Goal: Task Accomplishment & Management: Use online tool/utility

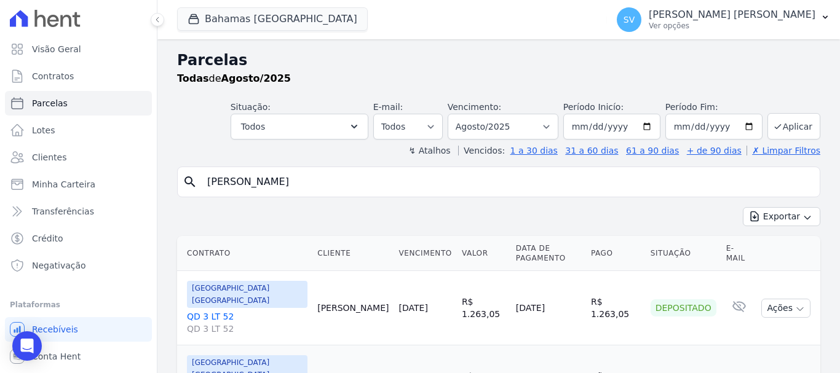
select select
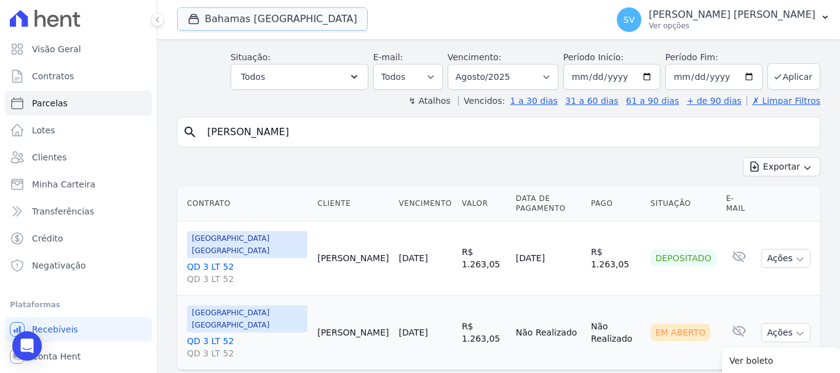
drag, startPoint x: 241, startPoint y: 28, endPoint x: 229, endPoint y: 44, distance: 20.2
click at [237, 31] on span "Bahamas East Village" at bounding box center [272, 19] width 191 height 25
click at [249, 21] on button "Bahamas East Village" at bounding box center [272, 18] width 191 height 23
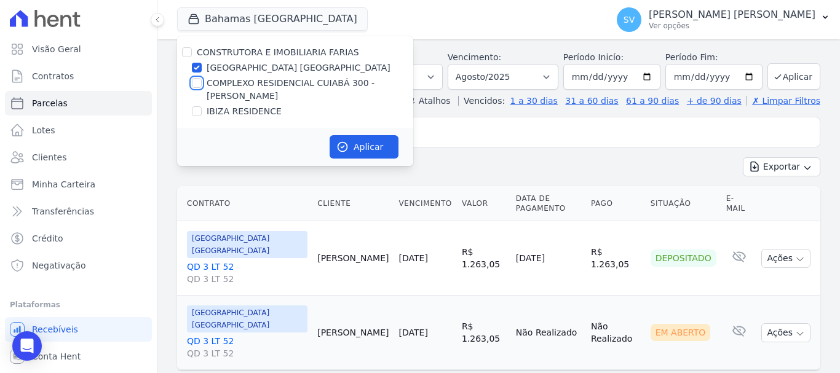
click at [196, 88] on div at bounding box center [197, 83] width 10 height 12
click at [194, 80] on input "COMPLEXO RESIDENCIAL CUIABÁ 300 - [GEOGRAPHIC_DATA]" at bounding box center [197, 83] width 10 height 10
checkbox input "true"
click at [197, 73] on div at bounding box center [197, 68] width 10 height 12
click at [197, 71] on input "[GEOGRAPHIC_DATA] [GEOGRAPHIC_DATA]" at bounding box center [197, 68] width 10 height 10
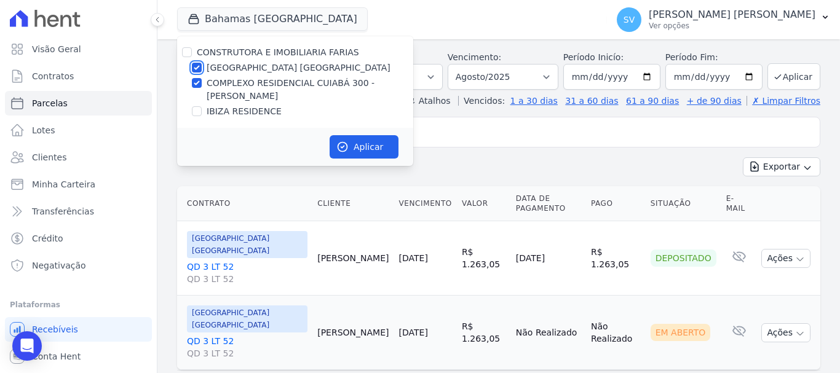
checkbox input "false"
click at [340, 145] on icon "button" at bounding box center [343, 147] width 12 height 12
select select
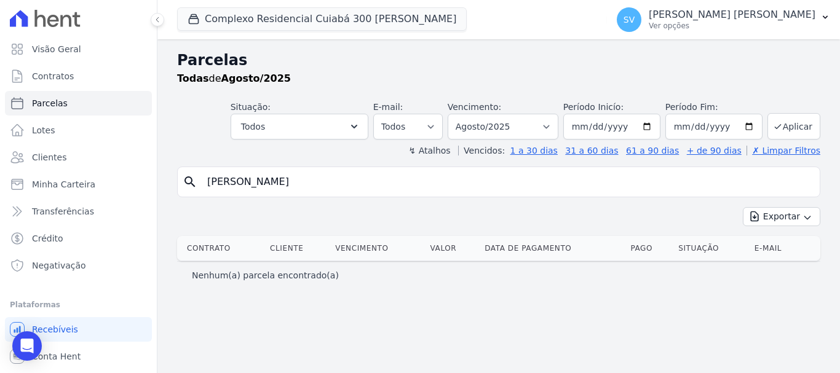
drag, startPoint x: 417, startPoint y: 181, endPoint x: 191, endPoint y: 184, distance: 225.8
click at [189, 181] on div "search WANDERSON VASCONCELOS DE MORAIS" at bounding box center [499, 182] width 644 height 31
paste input "Bom dia Sra Elaine. Tudo bem? Me chamo Anna e falo em nome da construtora Faria…"
type input "Bom dia Sra Elaine. Tudo bem? Me chamo Anna e falo em nome da construtora Faria…"
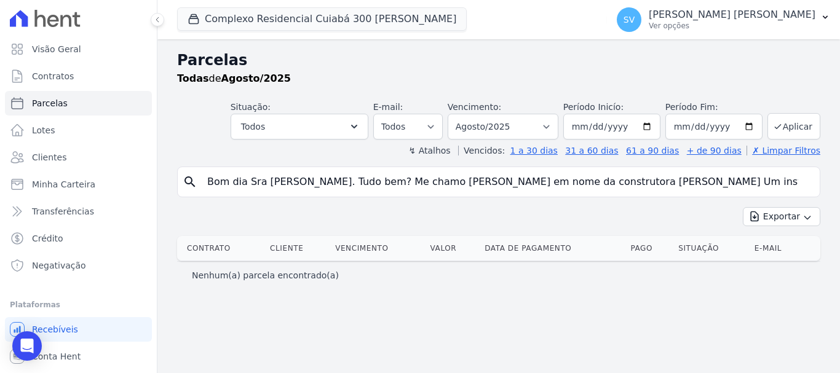
drag, startPoint x: 805, startPoint y: 183, endPoint x: 685, endPoint y: 161, distance: 121.9
click at [805, 184] on input "Bom dia Sra Elaine. Tudo bem? Me chamo Anna e falo em nome da construtora Faria…" at bounding box center [507, 182] width 615 height 25
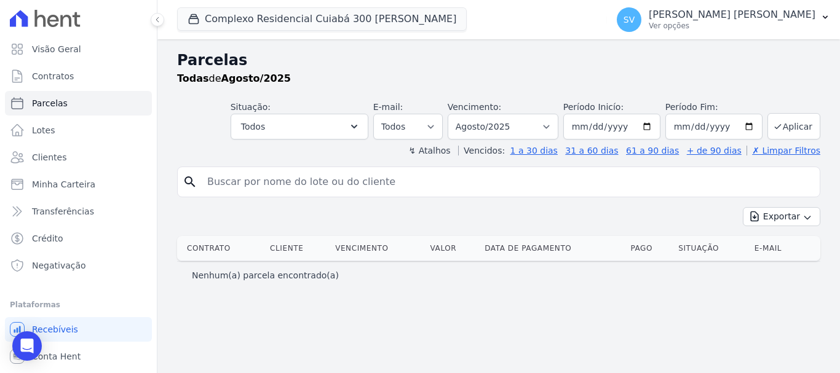
click at [277, 186] on input "search" at bounding box center [507, 182] width 615 height 25
type input "Adelson Mafumba Soares"
select select
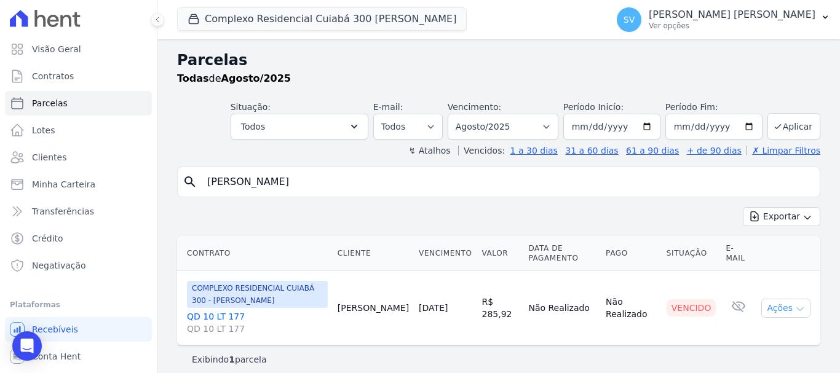
click at [770, 307] on button "Ações" at bounding box center [786, 308] width 49 height 19
click at [797, 338] on link "Ver boleto" at bounding box center [781, 336] width 118 height 23
click at [82, 167] on link "Clientes" at bounding box center [78, 157] width 147 height 25
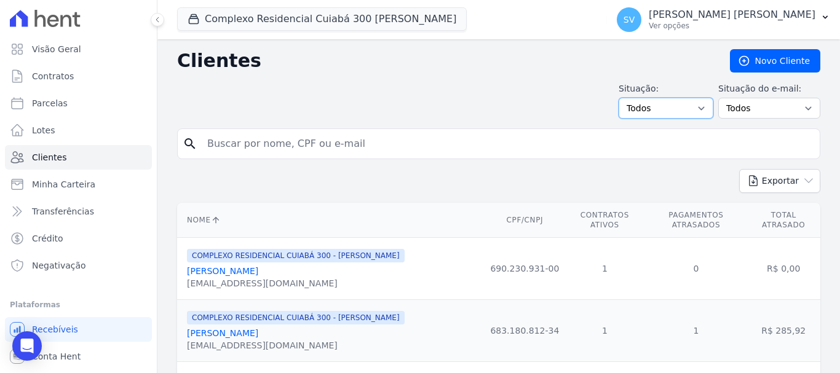
click at [657, 113] on select "Todos Adimplentes Inadimplentes" at bounding box center [666, 108] width 95 height 21
select select "overdue"
click at [624, 98] on select "Todos Adimplentes Inadimplentes" at bounding box center [666, 108] width 95 height 21
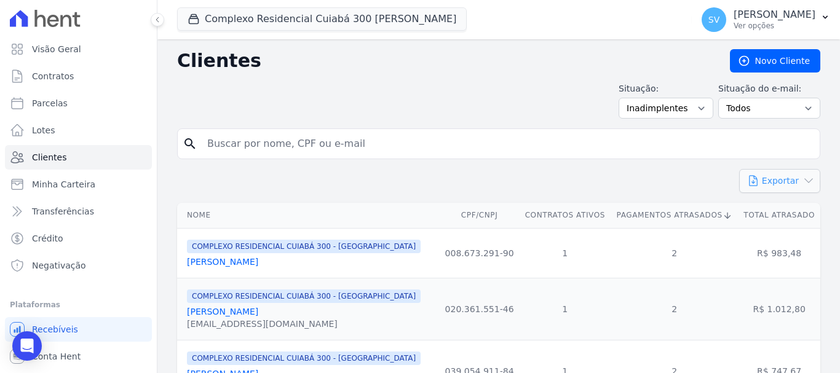
click at [776, 183] on button "Exportar" at bounding box center [780, 181] width 81 height 24
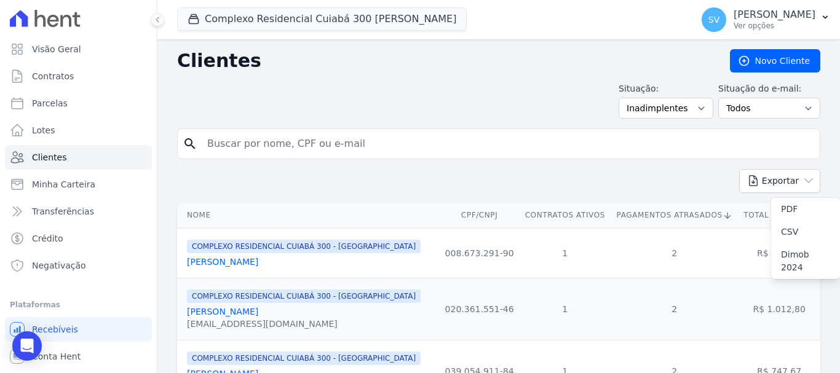
click at [540, 167] on form "search" at bounding box center [499, 149] width 644 height 41
click at [790, 16] on p "[PERSON_NAME]" at bounding box center [775, 15] width 82 height 12
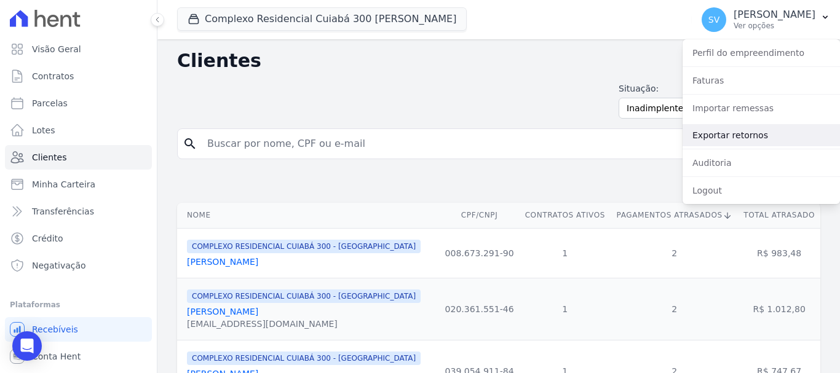
click at [776, 132] on link "Exportar retornos" at bounding box center [761, 135] width 157 height 22
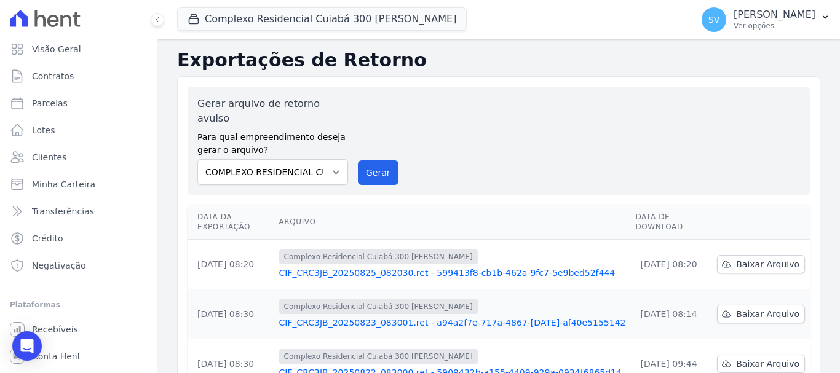
drag, startPoint x: 692, startPoint y: 28, endPoint x: 708, endPoint y: 51, distance: 27.8
click at [734, 29] on p "Ver opções" at bounding box center [775, 26] width 82 height 10
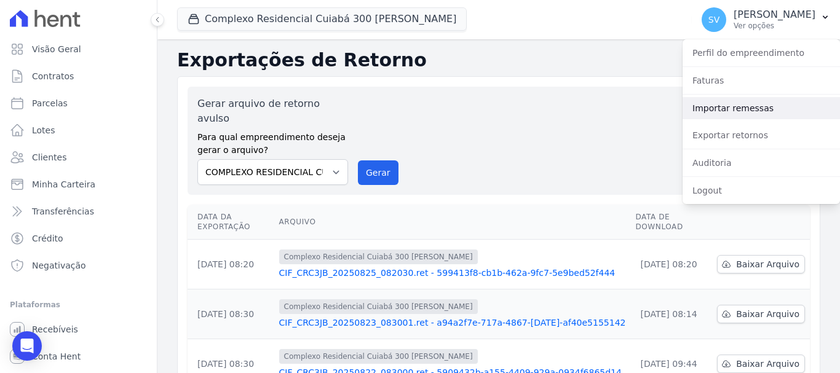
click at [744, 113] on link "Importar remessas" at bounding box center [761, 108] width 157 height 22
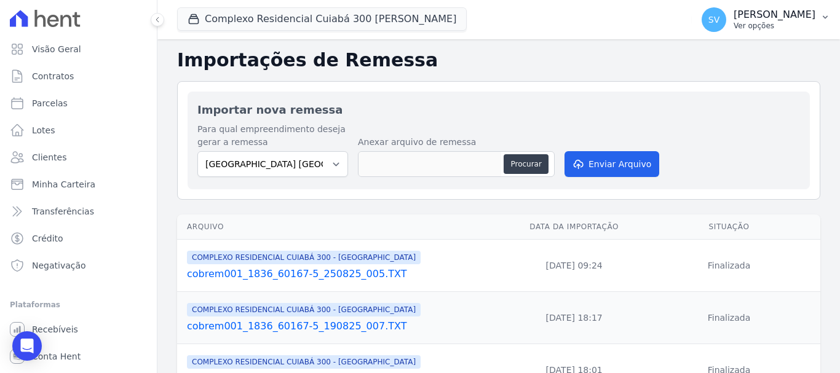
click at [744, 16] on p "[PERSON_NAME] [PERSON_NAME]" at bounding box center [775, 15] width 82 height 12
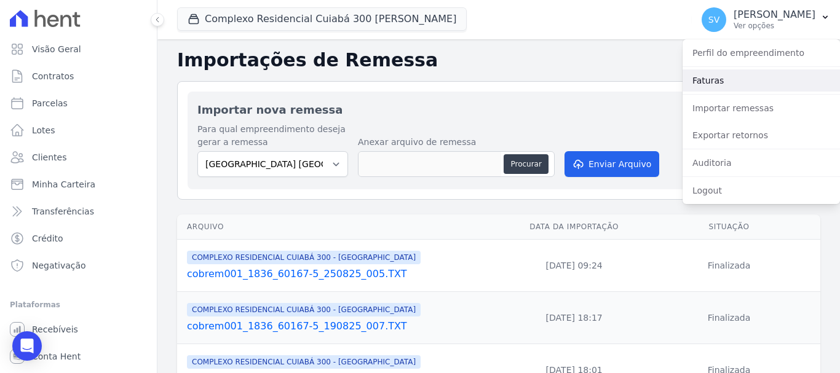
click at [754, 73] on link "Faturas" at bounding box center [761, 81] width 157 height 22
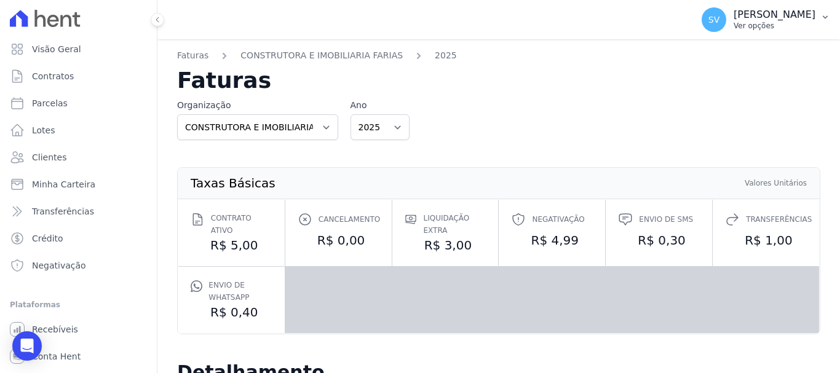
click at [734, 24] on p "Ver opções" at bounding box center [775, 26] width 82 height 10
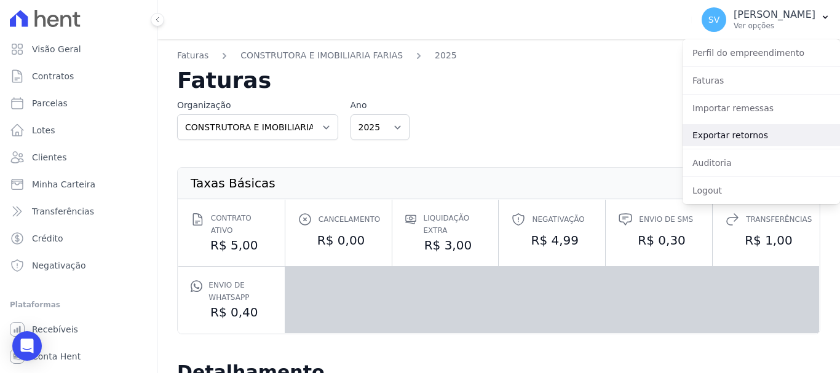
click at [773, 138] on link "Exportar retornos" at bounding box center [761, 135] width 157 height 22
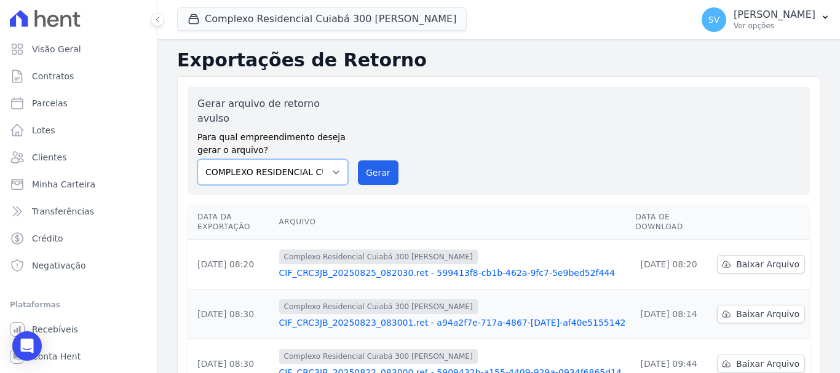
click at [333, 162] on select "BAHAMAS EAST VILLAGE COMPLEXO RESIDENCIAL CUIABÁ 300 - JOÃO DE BARRO IBIZA RESI…" at bounding box center [272, 172] width 151 height 26
click at [197, 159] on select "BAHAMAS EAST VILLAGE COMPLEXO RESIDENCIAL CUIABÁ 300 - JOÃO DE BARRO IBIZA RESI…" at bounding box center [272, 172] width 151 height 26
click at [364, 162] on button "Gerar" at bounding box center [378, 173] width 41 height 25
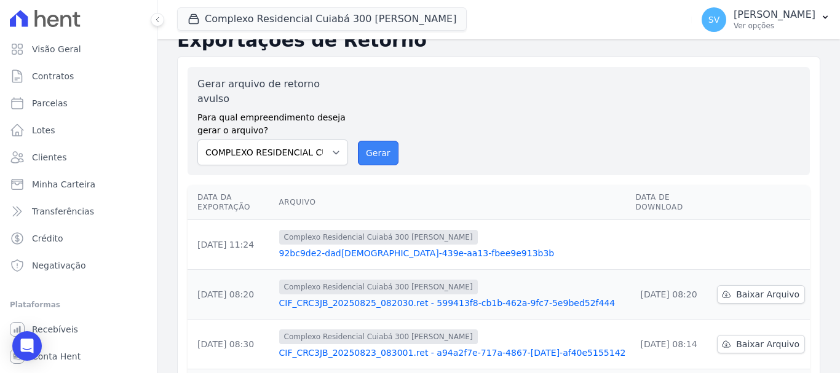
click at [373, 142] on button "Gerar" at bounding box center [378, 153] width 41 height 25
click at [343, 140] on select "BAHAMAS EAST VILLAGE COMPLEXO RESIDENCIAL CUIABÁ 300 - JOÃO DE BARRO IBIZA RESI…" at bounding box center [272, 153] width 151 height 26
select select "4da9ed21-cc8e-4588-a6ed-caad911ee607"
click at [197, 140] on select "BAHAMAS EAST VILLAGE COMPLEXO RESIDENCIAL CUIABÁ 300 - JOÃO DE BARRO IBIZA RESI…" at bounding box center [272, 153] width 151 height 26
drag, startPoint x: 385, startPoint y: 130, endPoint x: 472, endPoint y: 83, distance: 99.1
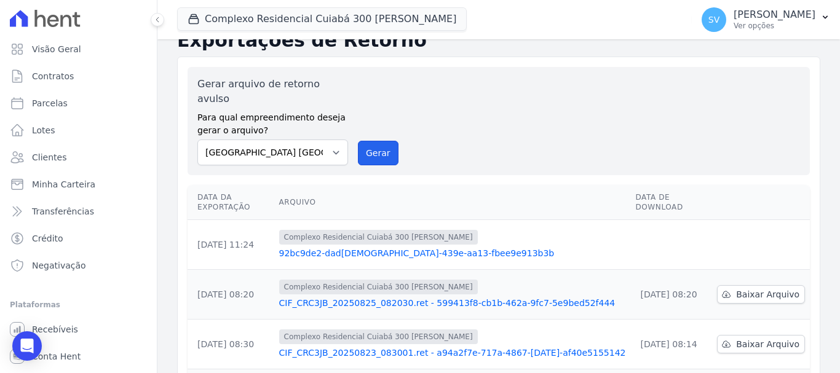
click at [385, 141] on button "Gerar" at bounding box center [378, 153] width 41 height 25
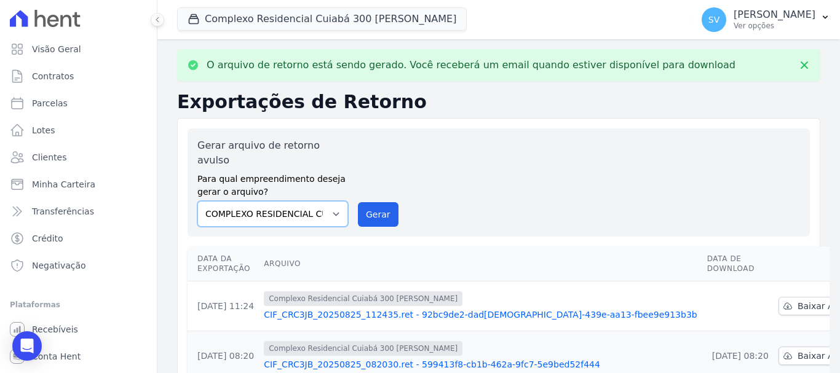
click at [333, 202] on select "BAHAMAS EAST VILLAGE COMPLEXO RESIDENCIAL CUIABÁ 300 - JOÃO DE BARRO IBIZA RESI…" at bounding box center [272, 214] width 151 height 26
select select "73a372cd-5640-41c8-aaea-11bd74619c10"
click at [197, 201] on select "BAHAMAS EAST VILLAGE COMPLEXO RESIDENCIAL CUIABÁ 300 - JOÃO DE BARRO IBIZA RESI…" at bounding box center [272, 214] width 151 height 26
click at [379, 202] on button "Gerar" at bounding box center [378, 214] width 41 height 25
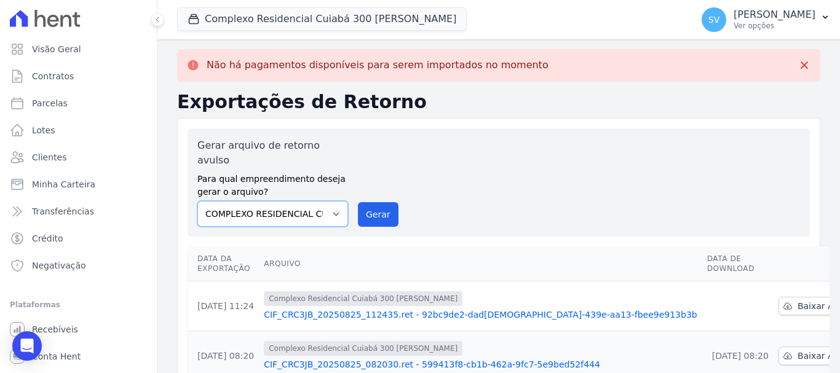
click at [307, 201] on select "BAHAMAS EAST VILLAGE COMPLEXO RESIDENCIAL CUIABÁ 300 - JOÃO DE BARRO IBIZA RESI…" at bounding box center [272, 214] width 151 height 26
select select "4da9ed21-cc8e-4588-a6ed-caad911ee607"
click at [197, 201] on select "BAHAMAS EAST VILLAGE COMPLEXO RESIDENCIAL CUIABÁ 300 - JOÃO DE BARRO IBIZA RESI…" at bounding box center [272, 214] width 151 height 26
click at [370, 217] on div "Gerar arquivo de retorno avulso Para qual empreendimento deseja gerar o arquivo…" at bounding box center [499, 183] width 623 height 108
click at [374, 202] on button "Gerar" at bounding box center [378, 214] width 41 height 25
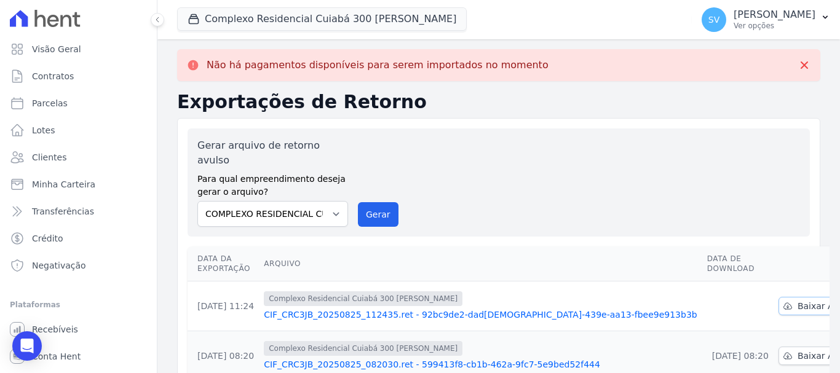
click at [783, 301] on icon at bounding box center [788, 306] width 10 height 10
click at [508, 98] on h2 "Exportações de Retorno" at bounding box center [499, 102] width 644 height 22
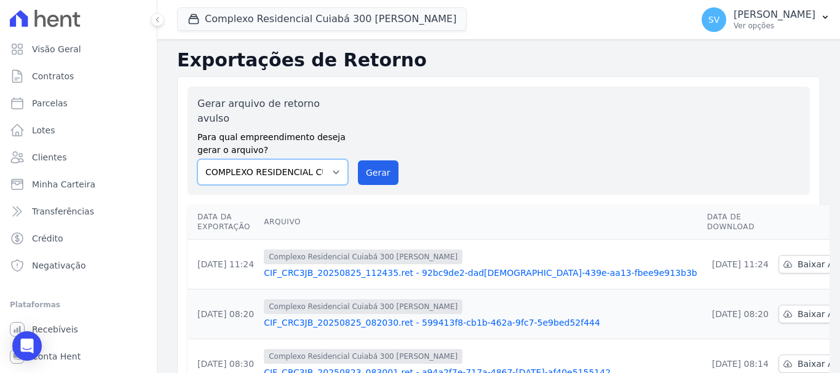
click at [335, 159] on select "BAHAMAS EAST VILLAGE COMPLEXO RESIDENCIAL CUIABÁ 300 - JOÃO DE BARRO IBIZA RESI…" at bounding box center [272, 172] width 151 height 26
select select "4da9ed21-cc8e-4588-a6ed-caad911ee607"
click at [197, 159] on select "BAHAMAS EAST VILLAGE COMPLEXO RESIDENCIAL CUIABÁ 300 - JOÃO DE BARRO IBIZA RESI…" at bounding box center [272, 172] width 151 height 26
drag, startPoint x: 376, startPoint y: 165, endPoint x: 474, endPoint y: 90, distance: 123.8
click at [376, 166] on button "Gerar" at bounding box center [378, 173] width 41 height 25
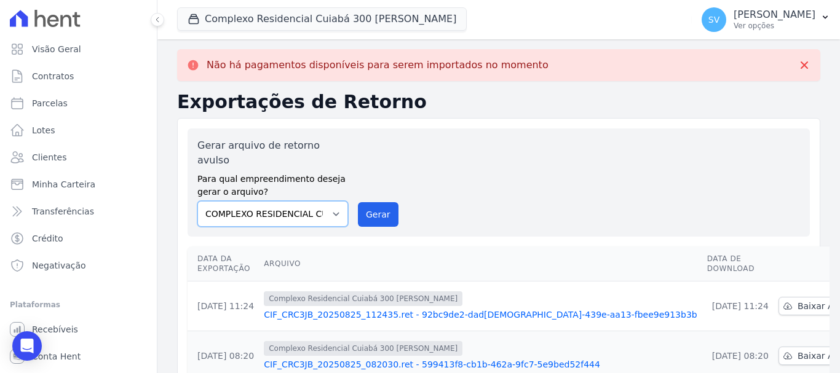
click at [320, 201] on select "BAHAMAS EAST VILLAGE COMPLEXO RESIDENCIAL CUIABÁ 300 - JOÃO DE BARRO IBIZA RESI…" at bounding box center [272, 214] width 151 height 26
select select "73a372cd-5640-41c8-aaea-11bd74619c10"
click at [197, 201] on select "BAHAMAS EAST VILLAGE COMPLEXO RESIDENCIAL CUIABÁ 300 - JOÃO DE BARRO IBIZA RESI…" at bounding box center [272, 214] width 151 height 26
click at [368, 208] on button "Gerar" at bounding box center [378, 214] width 41 height 25
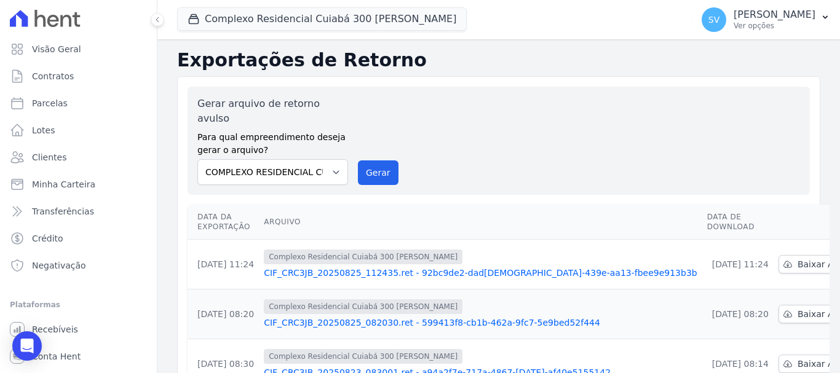
click at [393, 149] on div "Gerar arquivo de retorno avulso Para qual empreendimento deseja gerar o arquivo…" at bounding box center [498, 141] width 603 height 89
drag, startPoint x: 385, startPoint y: 153, endPoint x: 486, endPoint y: 103, distance: 113.1
click at [385, 161] on button "Gerar" at bounding box center [378, 173] width 41 height 25
drag, startPoint x: 385, startPoint y: 149, endPoint x: 465, endPoint y: 88, distance: 101.0
click at [384, 161] on button "Gerar" at bounding box center [378, 173] width 41 height 25
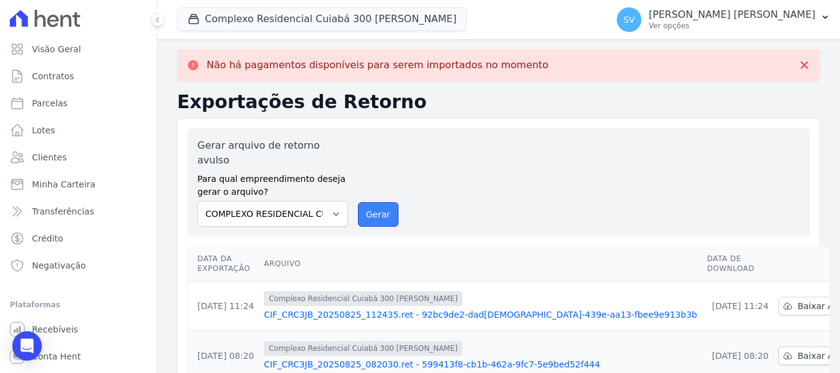
click at [362, 206] on button "Gerar" at bounding box center [378, 214] width 41 height 25
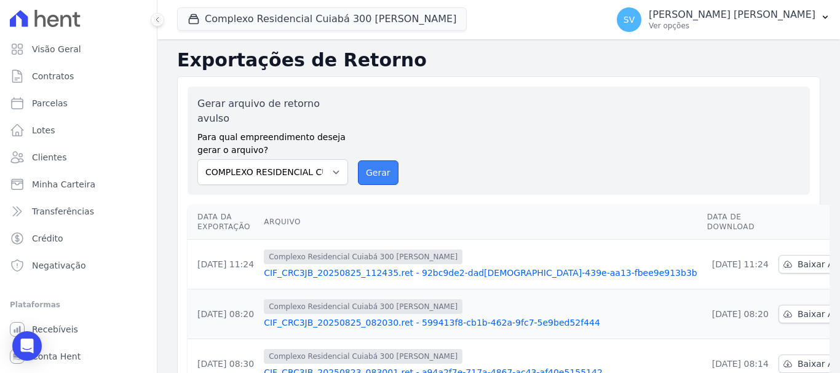
click at [383, 161] on button "Gerar" at bounding box center [378, 173] width 41 height 25
